Goal: Go to known website: Access a specific website the user already knows

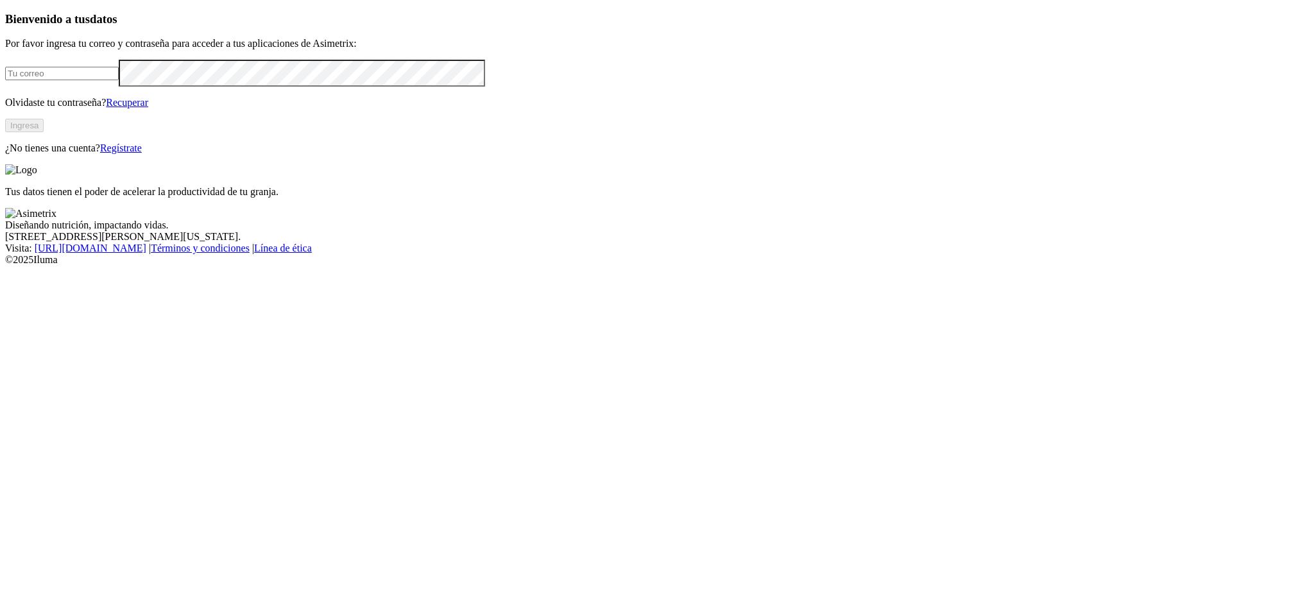
type input "[PERSON_NAME][EMAIL_ADDRESS][PERSON_NAME][DOMAIN_NAME]"
click at [457, 154] on div "Bienvenido a tus datos Por favor ingresa tu correo y contraseña para acceder a …" at bounding box center [654, 83] width 1299 height 142
click at [44, 132] on button "Ingresa" at bounding box center [24, 125] width 39 height 13
